Goal: Register for event/course

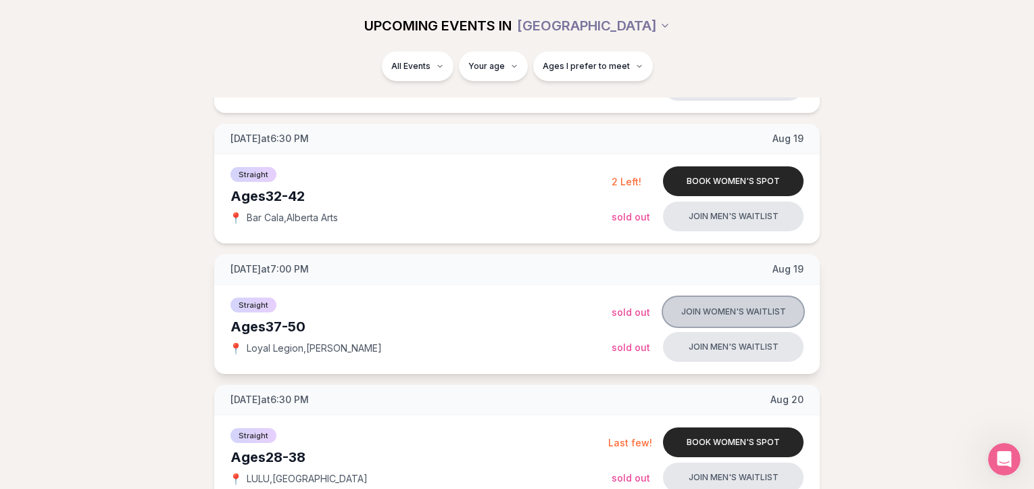
click at [707, 305] on button "Join women's waitlist" at bounding box center [733, 312] width 141 height 30
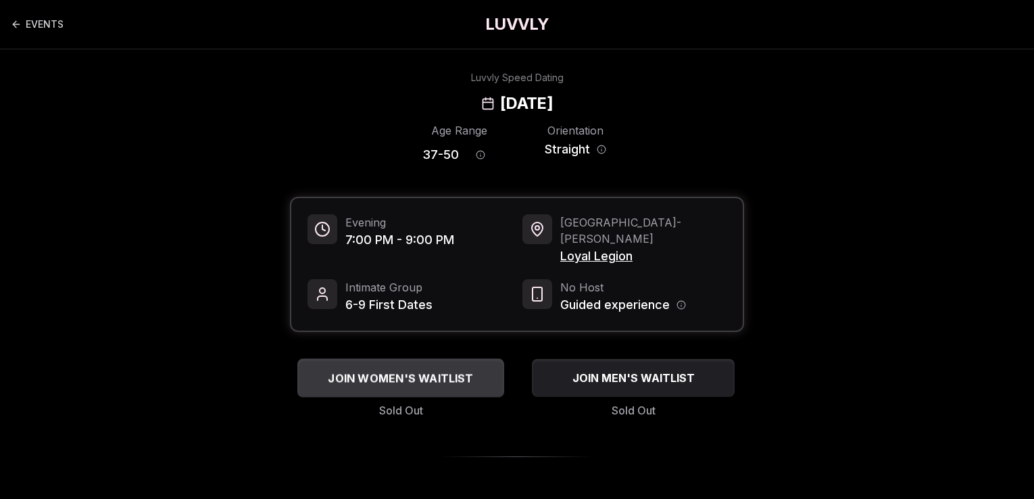
click at [424, 370] on span "JOIN WOMEN'S WAITLIST" at bounding box center [400, 378] width 151 height 16
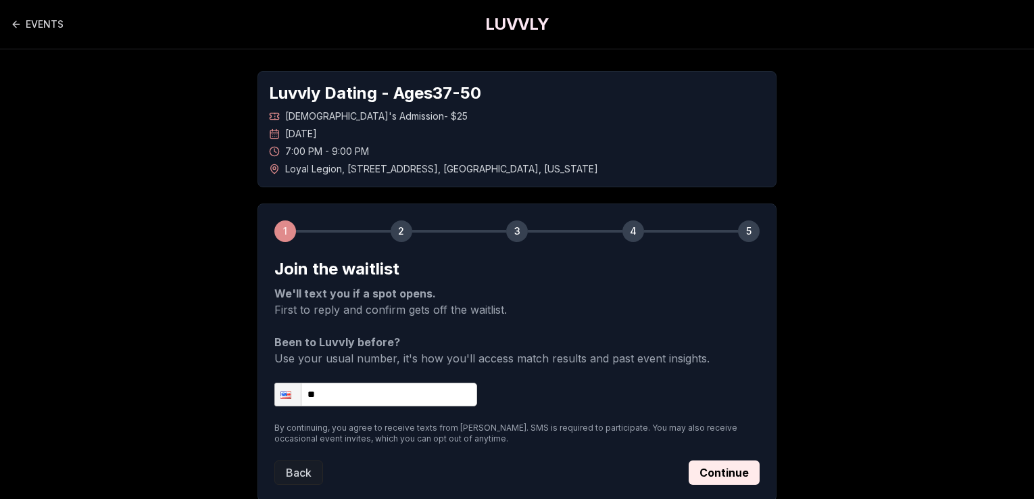
scroll to position [68, 0]
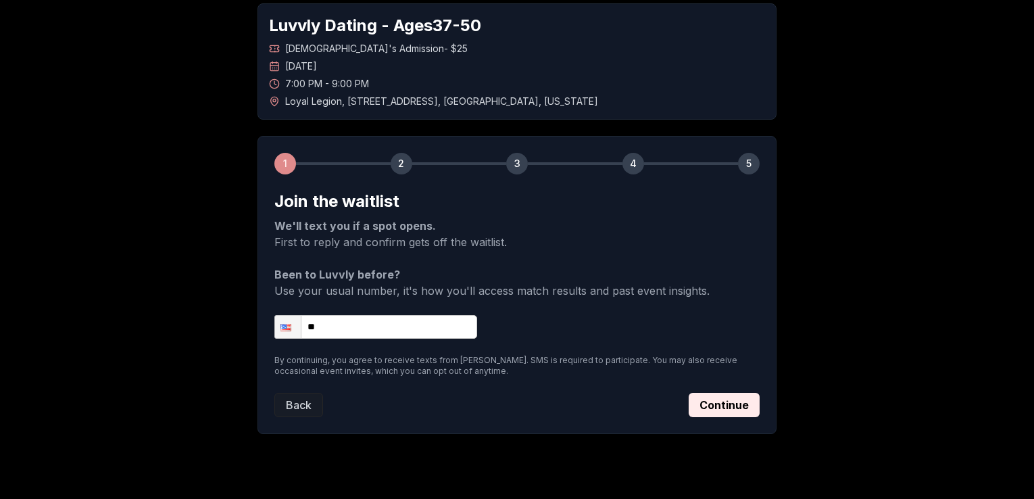
click at [364, 329] on input "**" at bounding box center [375, 327] width 203 height 24
type input "**********"
click at [716, 407] on button "Continue" at bounding box center [724, 405] width 71 height 24
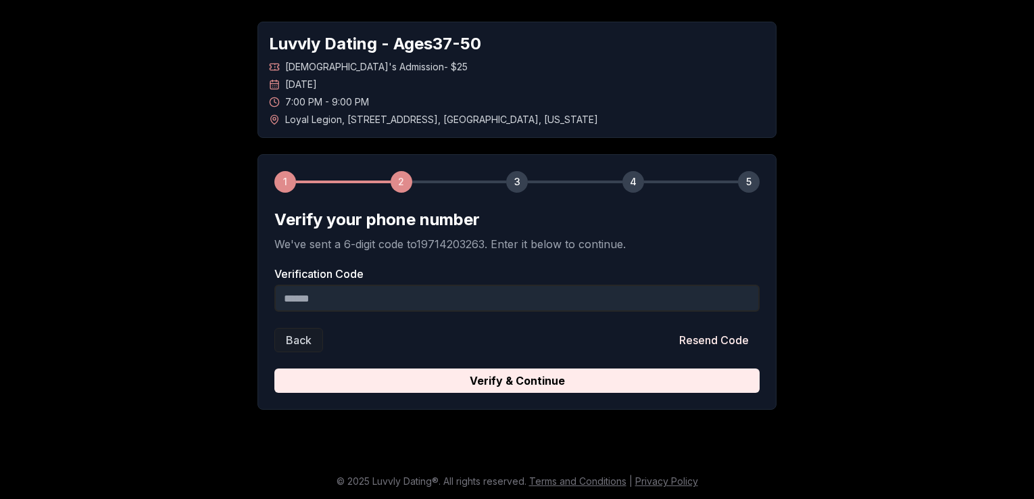
click at [345, 300] on input "Verification Code" at bounding box center [516, 297] width 485 height 27
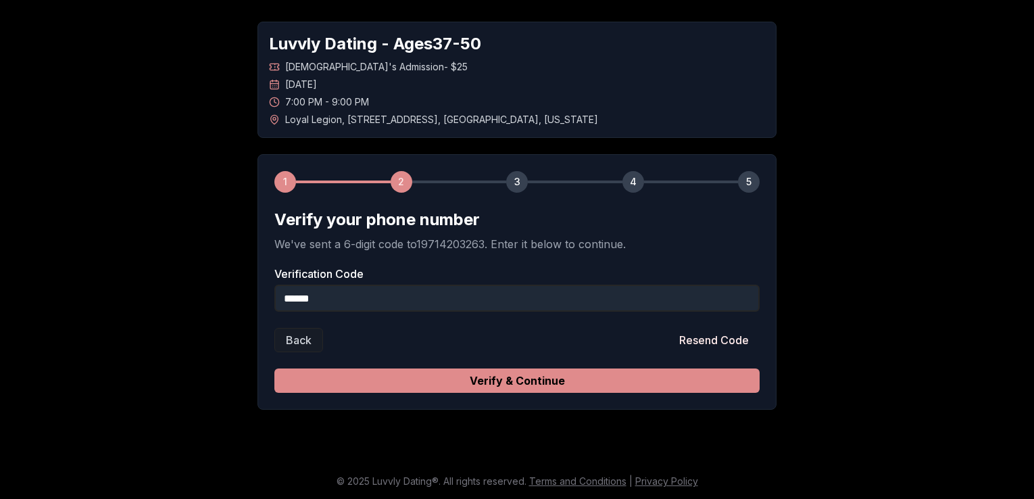
type input "******"
click at [490, 376] on button "Verify & Continue" at bounding box center [516, 380] width 485 height 24
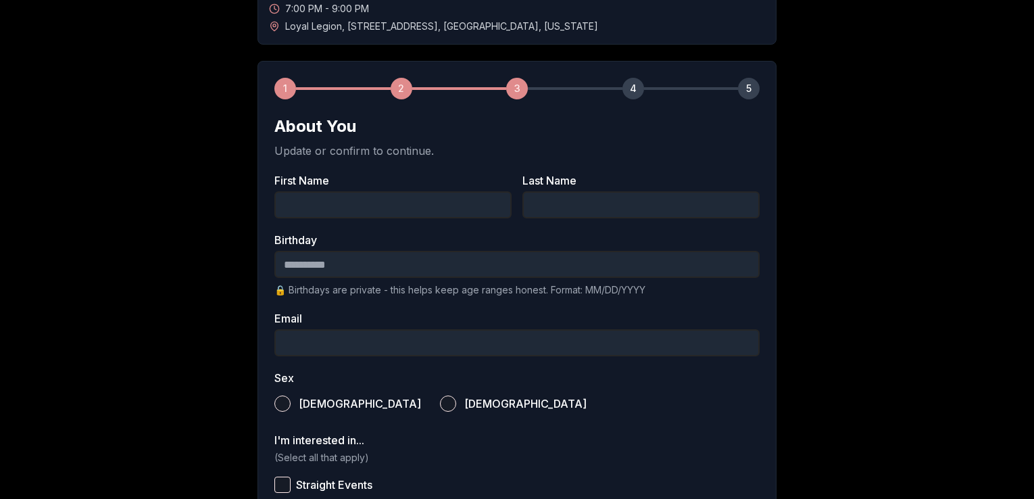
scroll to position [76, 0]
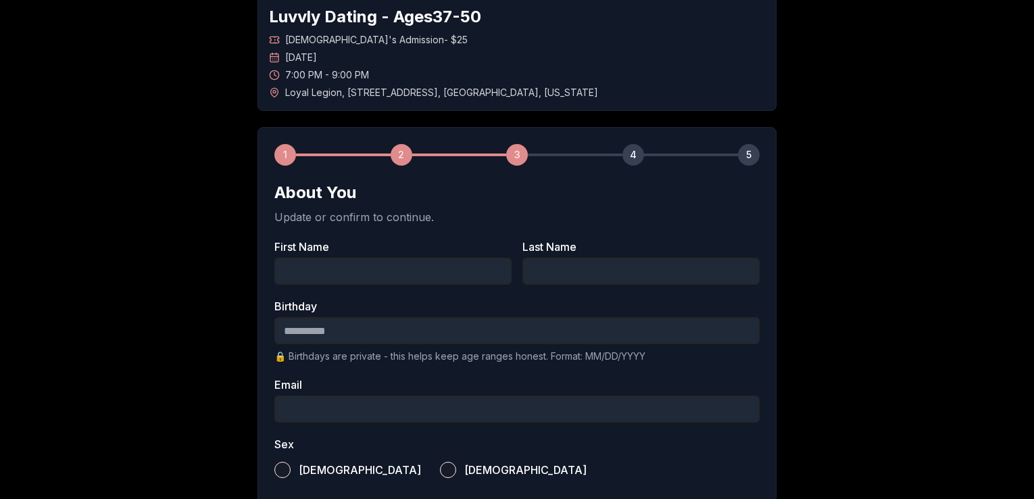
click at [310, 263] on input "First Name" at bounding box center [392, 270] width 237 height 27
type input "****"
click at [576, 276] on input "Last Name" at bounding box center [640, 270] width 237 height 27
type input "******"
click at [356, 331] on input "Birthday" at bounding box center [516, 330] width 485 height 27
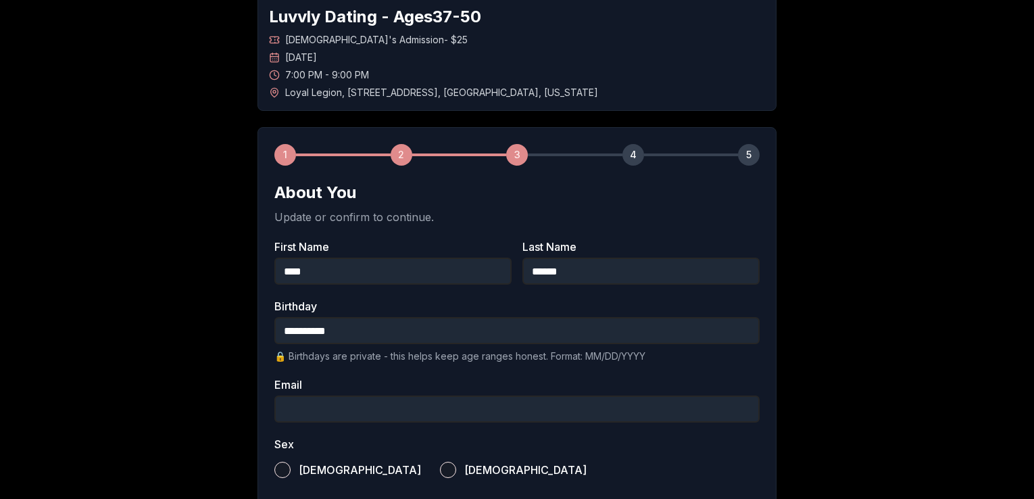
type input "**********"
click at [318, 404] on input "Email" at bounding box center [516, 408] width 485 height 27
type input "**********"
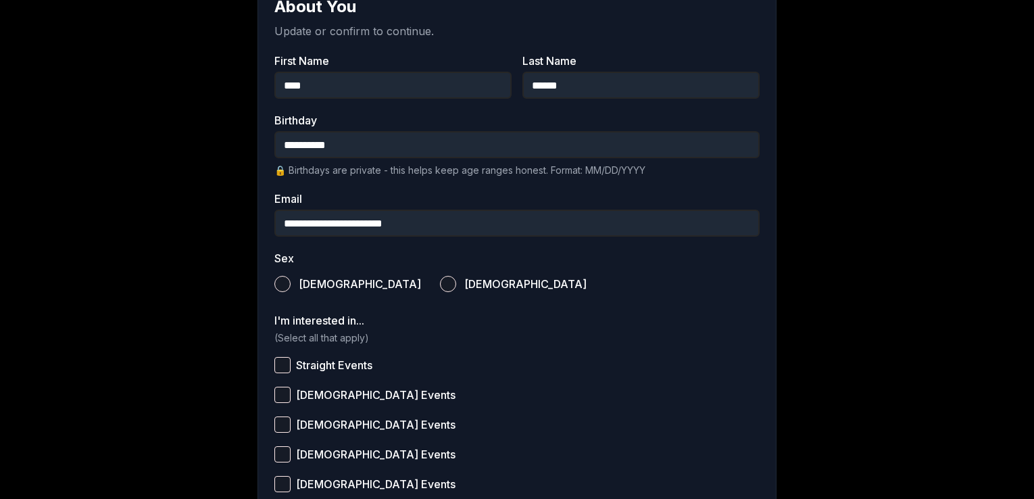
scroll to position [279, 0]
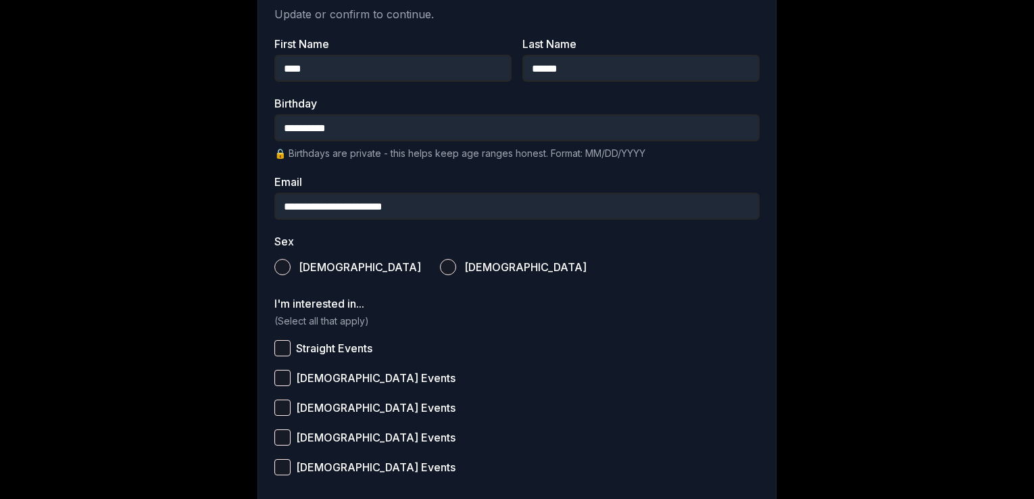
click at [440, 264] on button "[DEMOGRAPHIC_DATA]" at bounding box center [448, 267] width 16 height 16
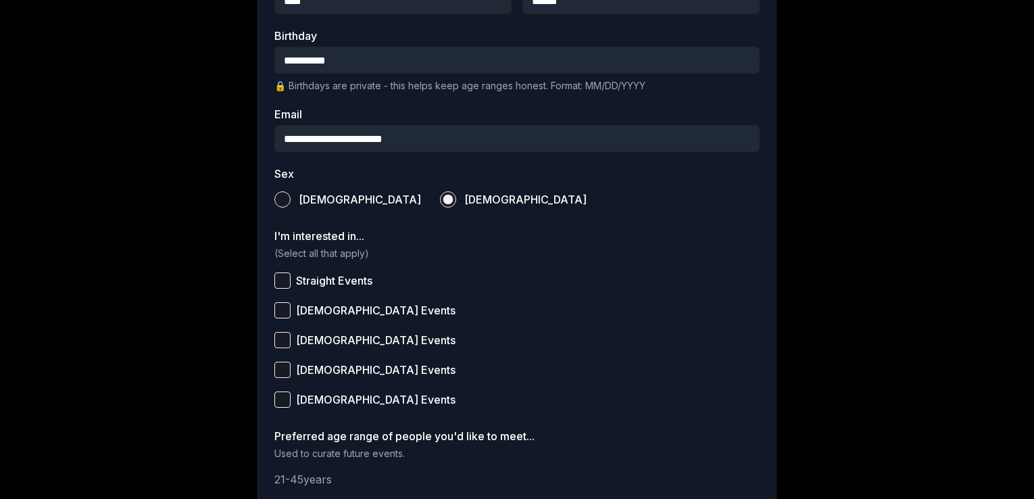
click at [284, 278] on button "Straight Events" at bounding box center [282, 280] width 16 height 16
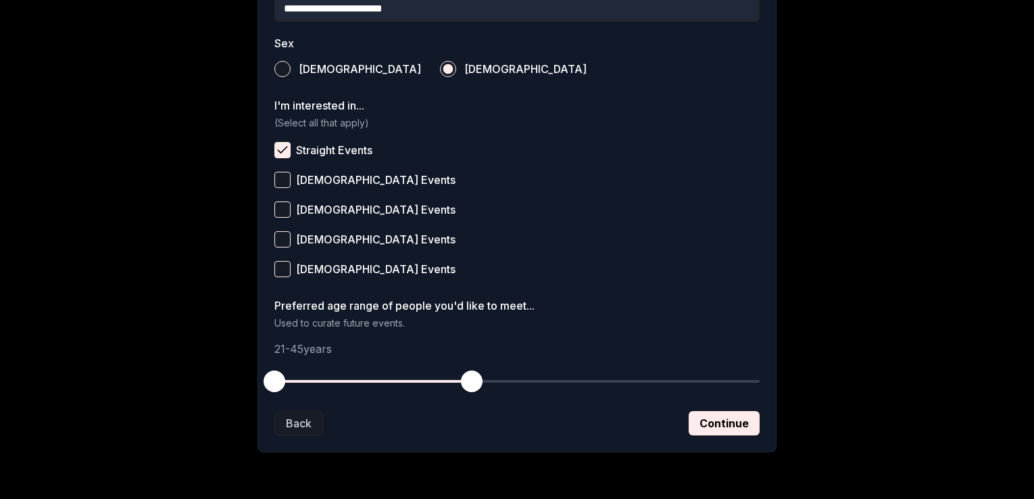
scroll to position [482, 0]
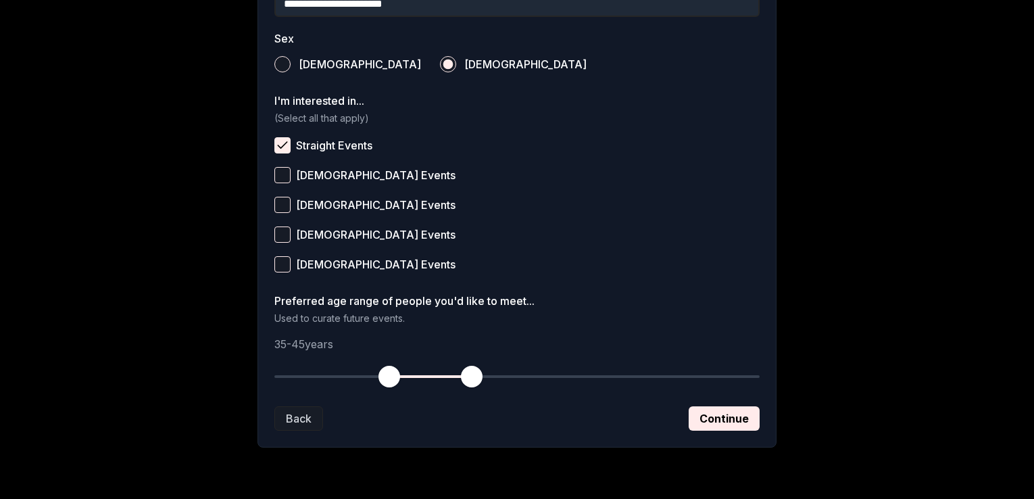
drag, startPoint x: 277, startPoint y: 375, endPoint x: 387, endPoint y: 383, distance: 110.4
click at [387, 383] on span "button" at bounding box center [389, 377] width 22 height 22
drag, startPoint x: 491, startPoint y: 373, endPoint x: 574, endPoint y: 378, distance: 82.6
click at [574, 378] on span "button" at bounding box center [570, 377] width 22 height 22
drag, startPoint x: 393, startPoint y: 377, endPoint x: 434, endPoint y: 392, distance: 43.8
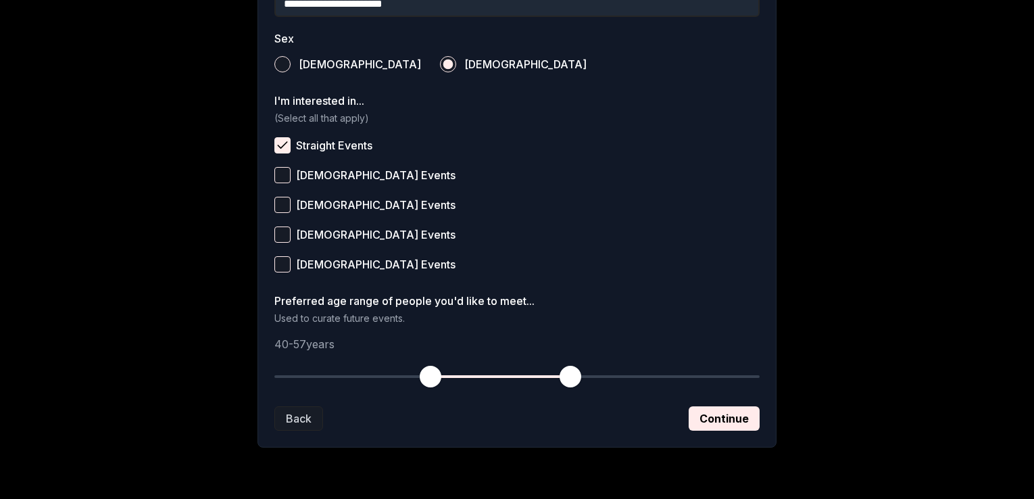
click at [434, 391] on button "button" at bounding box center [431, 377] width 30 height 30
click at [703, 421] on button "Continue" at bounding box center [724, 418] width 71 height 24
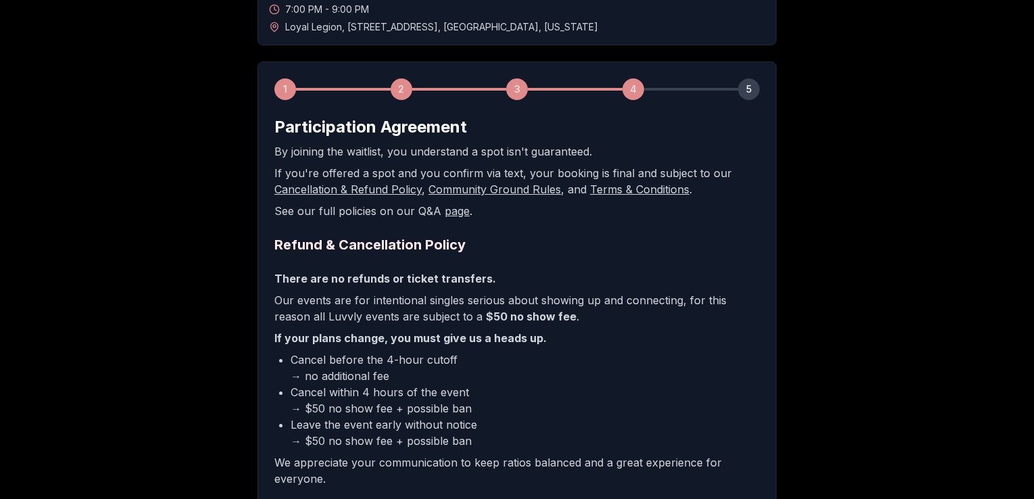
scroll to position [322, 0]
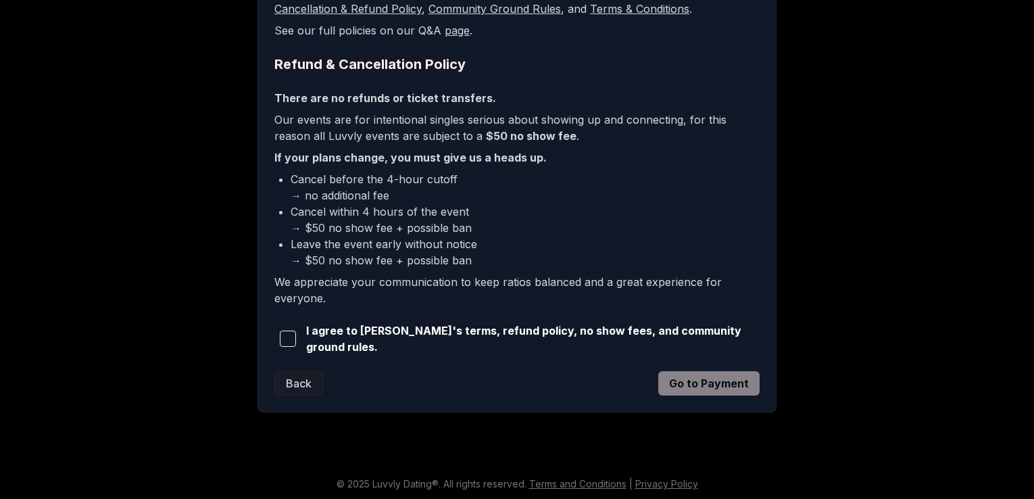
click at [293, 334] on span "button" at bounding box center [288, 338] width 16 height 16
click at [688, 388] on button "Go to Payment" at bounding box center [708, 383] width 101 height 24
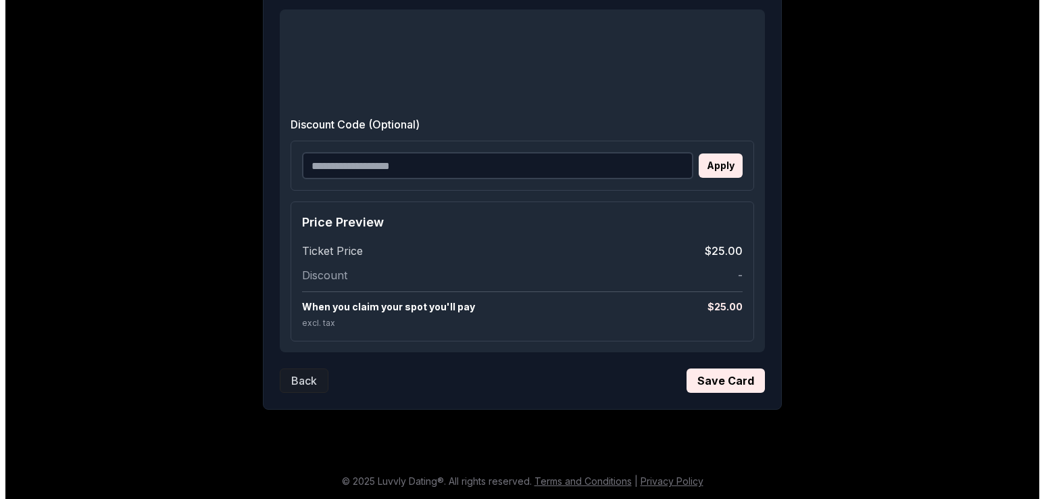
scroll to position [0, 0]
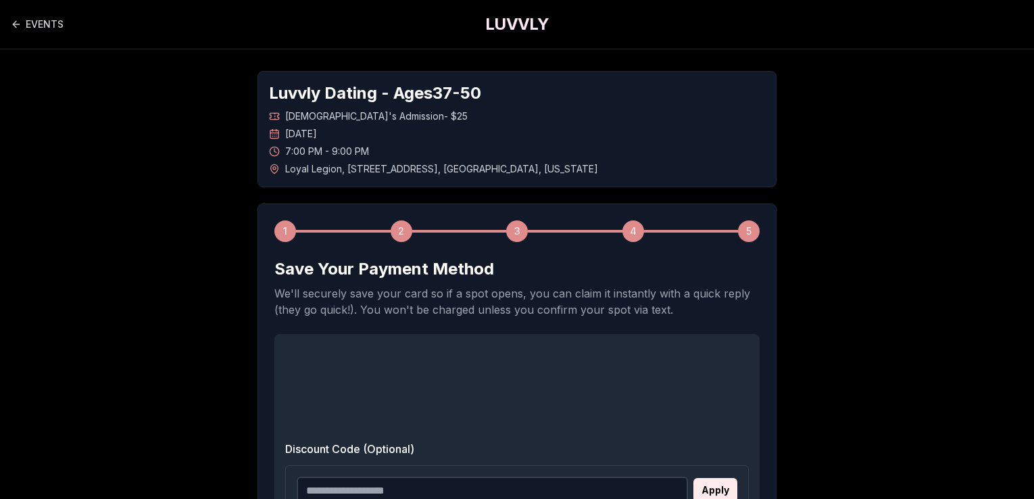
click at [520, 19] on h1 "LUVVLY" at bounding box center [517, 25] width 64 height 22
click at [519, 26] on h1 "LUVVLY" at bounding box center [517, 25] width 64 height 22
click at [503, 27] on h1 "LUVVLY" at bounding box center [517, 25] width 64 height 22
click at [55, 25] on link "EVENTS" at bounding box center [37, 24] width 53 height 27
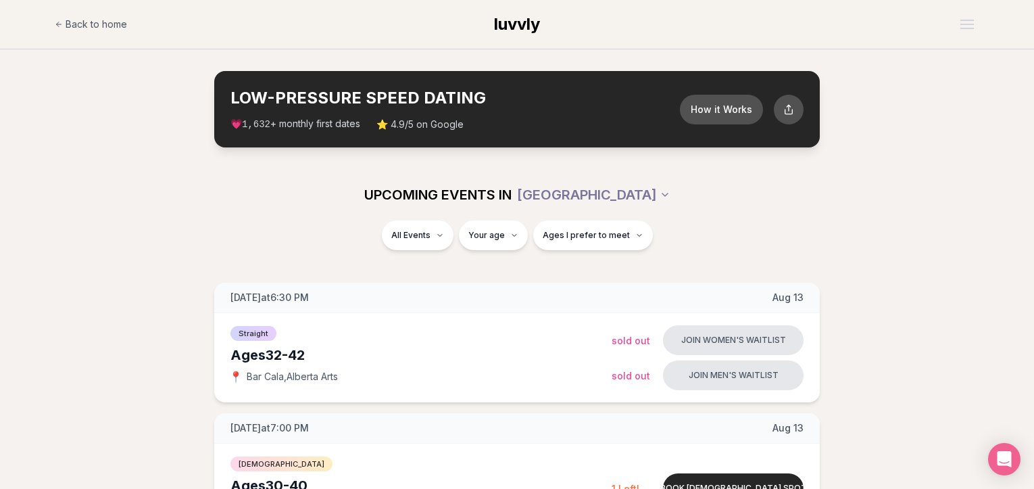
click at [518, 21] on span "luvvly" at bounding box center [517, 24] width 46 height 20
